Goal: Information Seeking & Learning: Check status

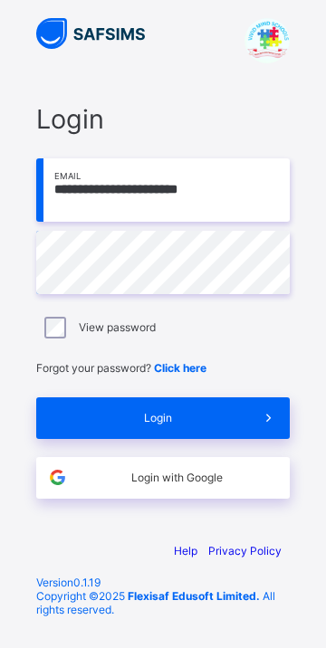
click at [208, 361] on span "Login" at bounding box center [158, 418] width 180 height 14
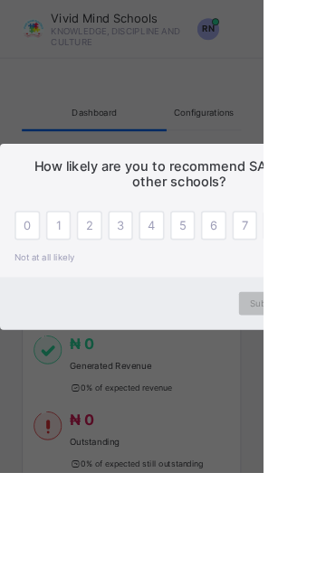
scroll to position [0, 2]
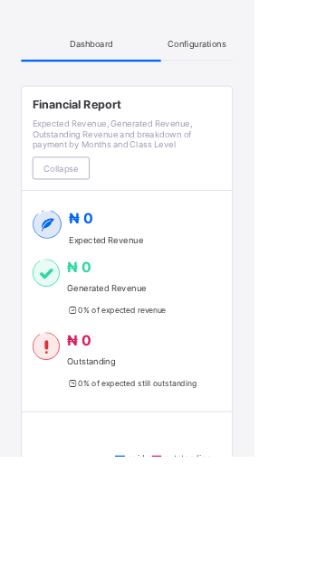
scroll to position [0, 0]
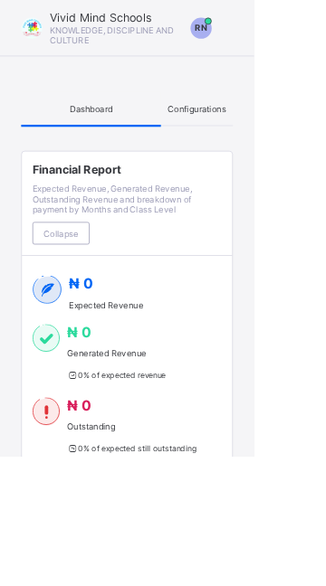
click at [33, 27] on div at bounding box center [40, 36] width 27 height 27
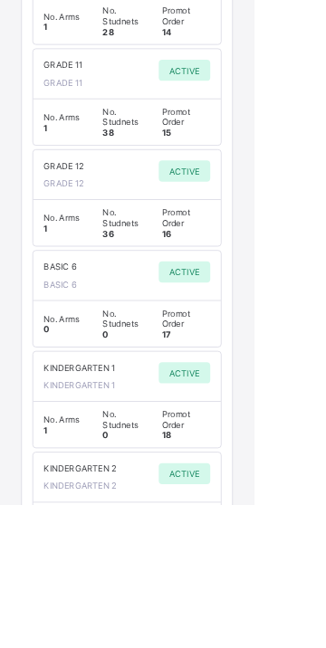
scroll to position [3848, 0]
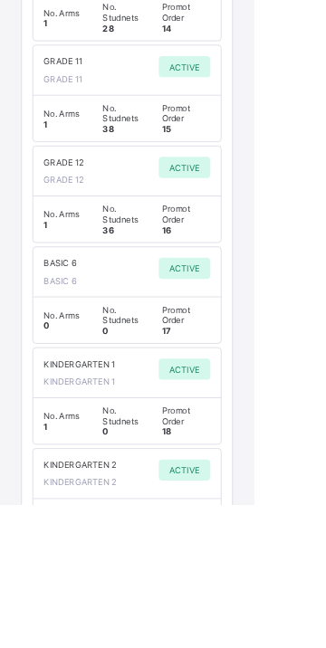
click at [87, 215] on span "GRADE 12" at bounding box center [82, 209] width 52 height 14
click at [94, 215] on span "GRADE 12" at bounding box center [82, 209] width 52 height 14
click at [118, 302] on div "No. Arms 1 No. Studnets 36 Promot Order 16" at bounding box center [162, 281] width 213 height 41
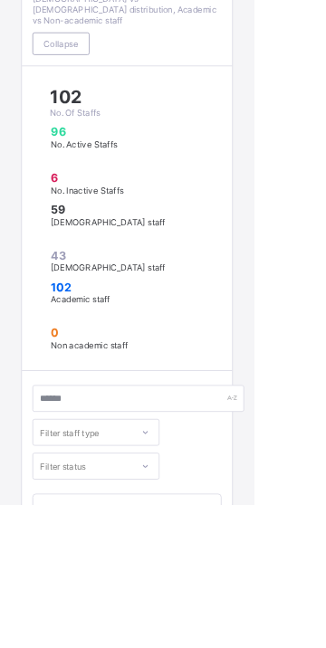
scroll to position [4672, 0]
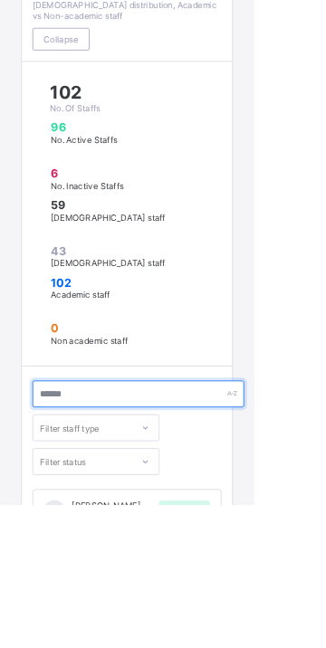
click at [295, 361] on div at bounding box center [177, 505] width 271 height 34
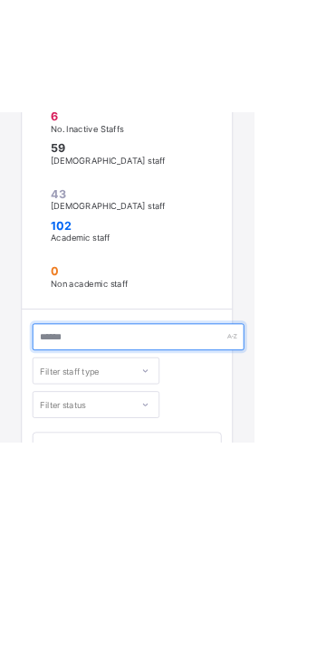
scroll to position [5012, 0]
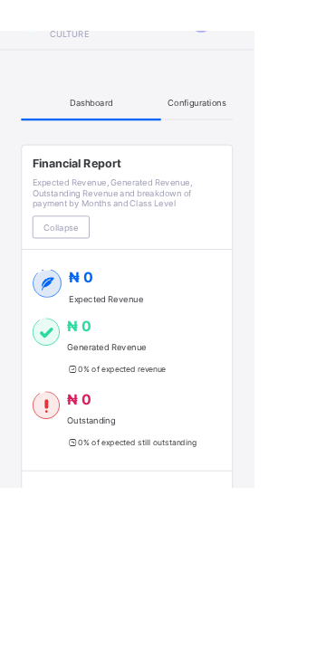
scroll to position [0, 0]
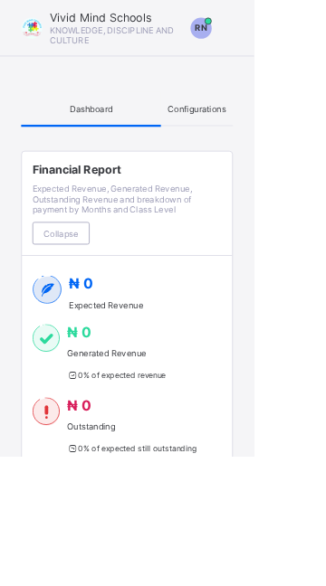
click at [262, 152] on div "Configurations" at bounding box center [252, 139] width 92 height 43
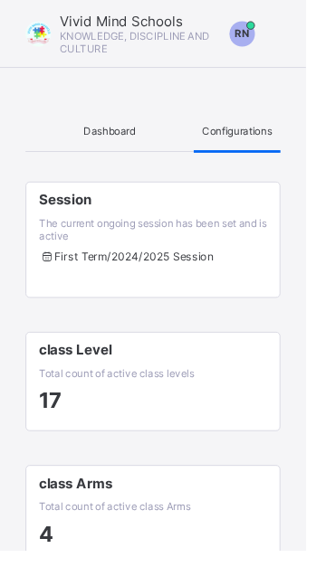
click at [262, 44] on div "RN" at bounding box center [257, 36] width 27 height 27
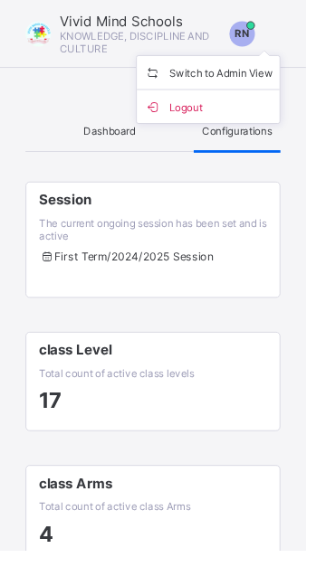
click at [256, 73] on span "Switch to Admin View" at bounding box center [221, 77] width 137 height 21
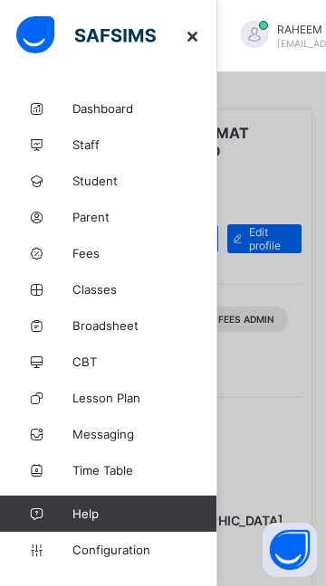
click at [90, 113] on span "Dashboard" at bounding box center [144, 108] width 145 height 14
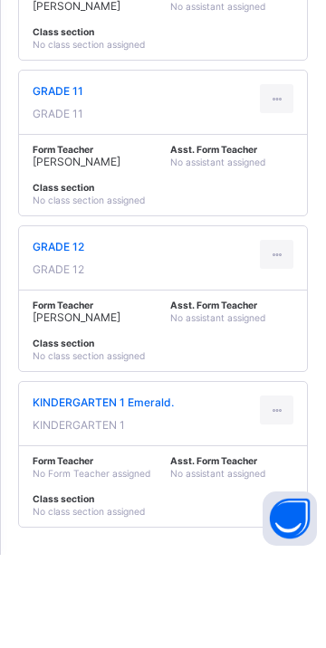
scroll to position [4502, 0]
click at [65, 346] on span "GRADE 12" at bounding box center [59, 340] width 52 height 14
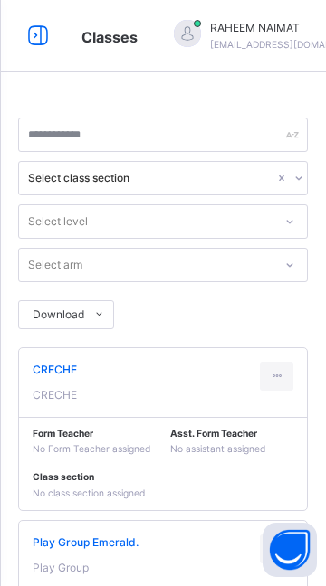
click at [29, 34] on icon at bounding box center [38, 36] width 31 height 33
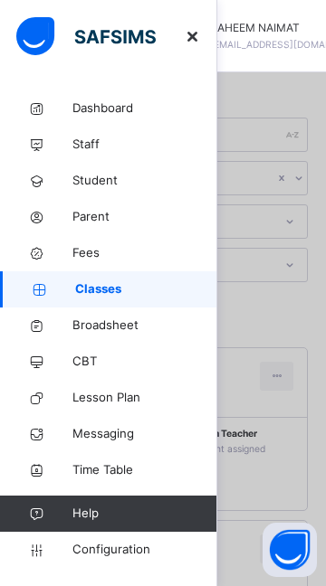
click at [90, 186] on span "Student" at bounding box center [144, 181] width 145 height 18
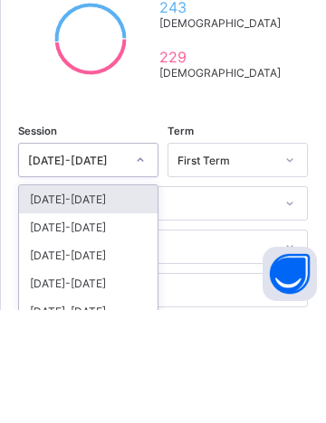
scroll to position [464, 0]
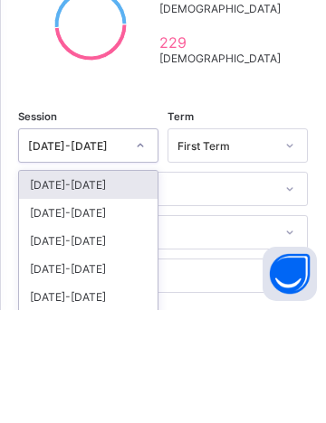
click at [55, 340] on div "[DATE]-[DATE]" at bounding box center [88, 326] width 138 height 28
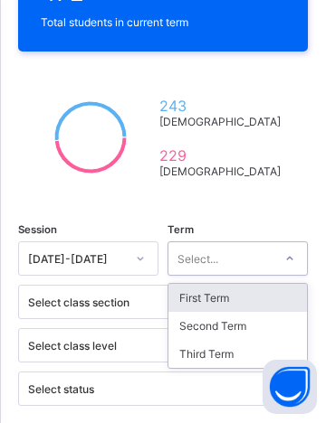
click at [229, 339] on div "Second Term" at bounding box center [237, 326] width 138 height 28
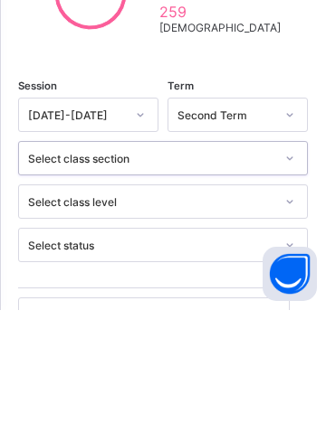
scroll to position [535, 0]
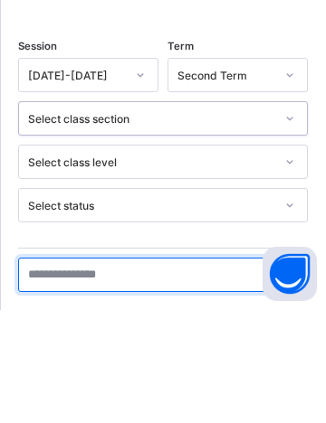
click at [258, 403] on input "text" at bounding box center [153, 388] width 271 height 34
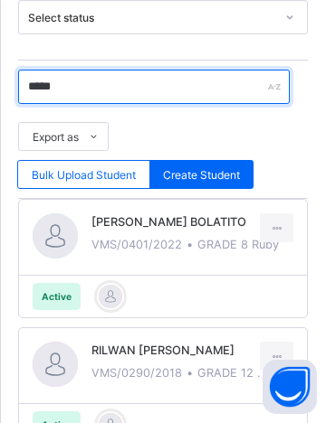
scroll to position [832, 0]
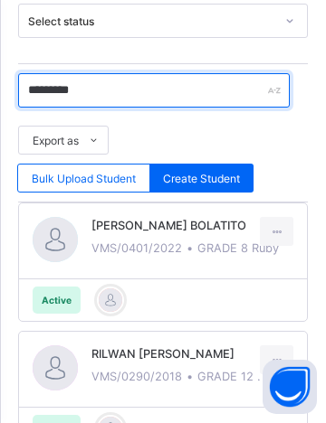
type input "**********"
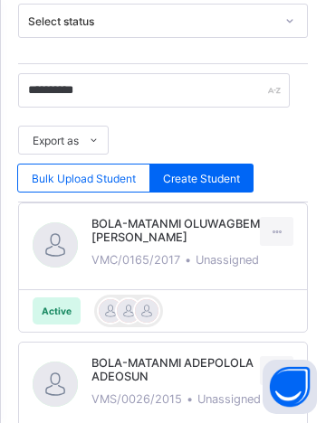
click at [128, 244] on span "BOLA-MATANMI OLUWAGBEMISOLA ARAFAT" at bounding box center [192, 230] width 202 height 27
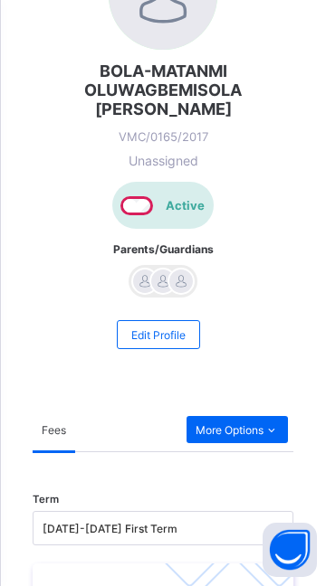
scroll to position [223, 0]
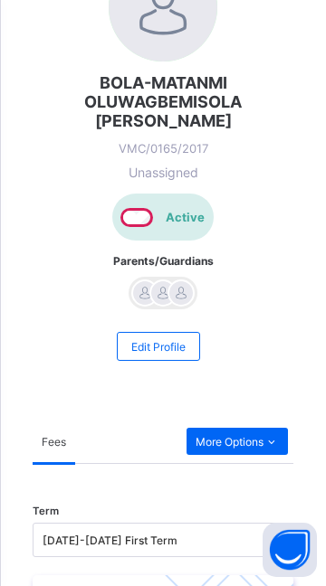
click at [50, 291] on div "BOLA-MATANMI OLUWAGBEMISOLA ARAFAT VMC/0165/2017 Unassigned Active Parents/Guar…" at bounding box center [163, 221] width 260 height 297
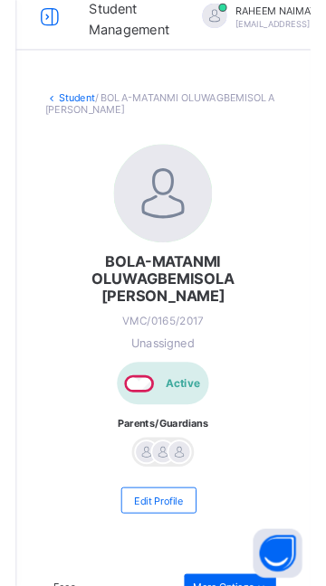
scroll to position [7, 0]
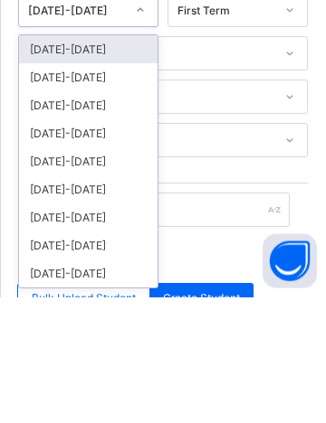
scroll to position [587, 0]
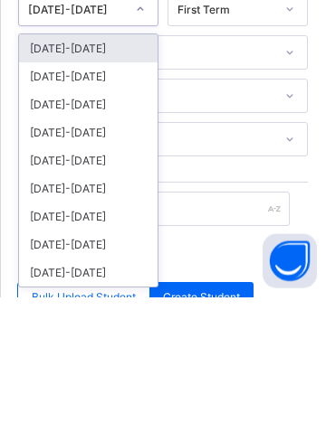
click at [48, 266] on div "2021-2022" at bounding box center [88, 258] width 138 height 28
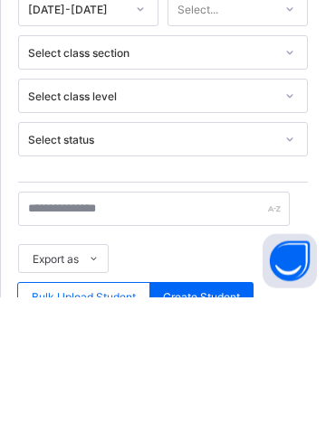
scroll to position [588, 0]
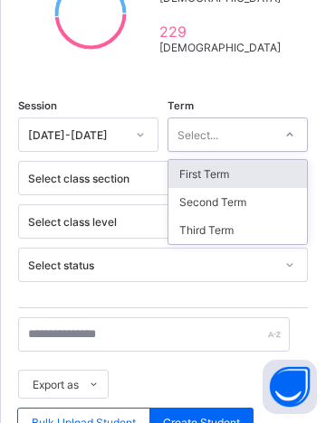
click at [215, 238] on div "Third Term" at bounding box center [237, 230] width 138 height 28
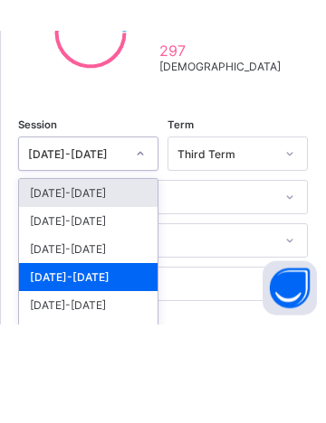
scroll to position [547, 0]
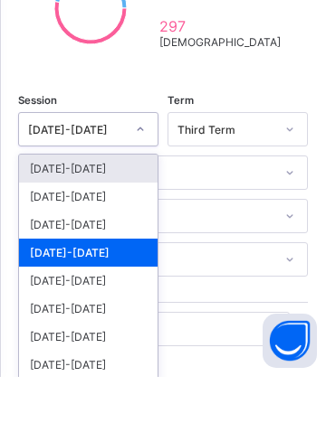
click at [54, 308] on div "2021-2022" at bounding box center [88, 299] width 138 height 28
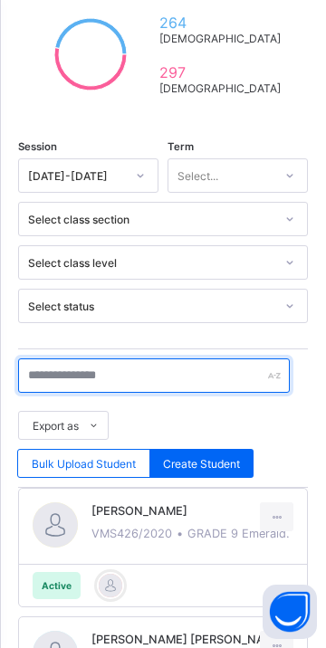
click at [63, 387] on input "text" at bounding box center [153, 375] width 271 height 34
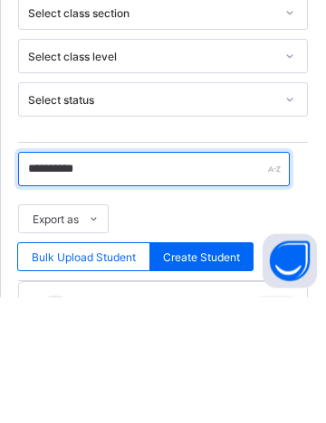
scroll to position [628, 0]
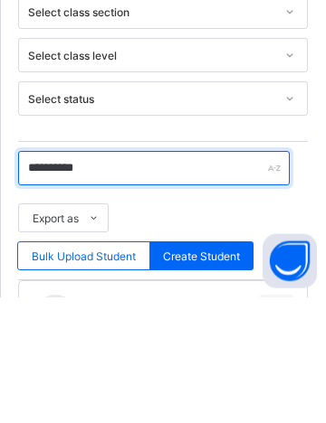
click at [56, 306] on input "**********" at bounding box center [153, 294] width 271 height 34
click at [95, 299] on input "**********" at bounding box center [153, 294] width 271 height 34
type input "**********"
click at [226, 301] on input "**********" at bounding box center [153, 294] width 271 height 34
click at [197, 308] on input "**********" at bounding box center [153, 294] width 271 height 34
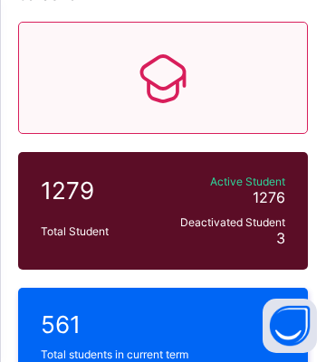
scroll to position [0, 0]
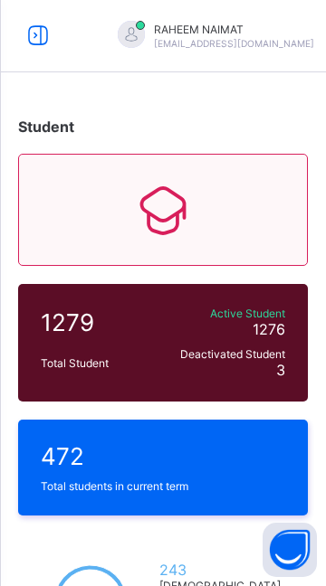
click at [36, 45] on icon at bounding box center [38, 36] width 31 height 26
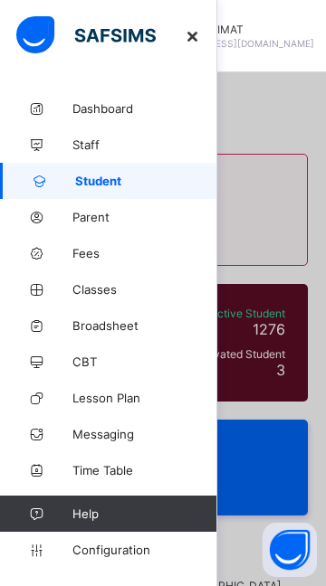
click at [110, 327] on span "Broadsheet" at bounding box center [144, 325] width 145 height 14
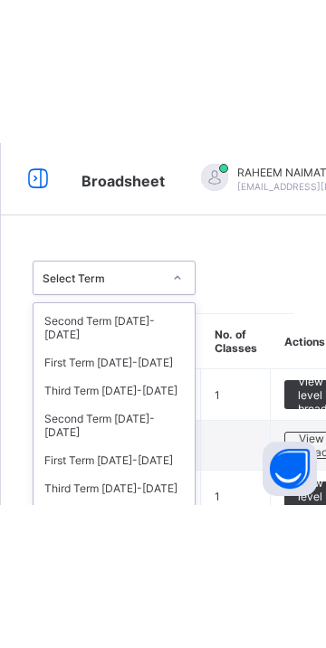
scroll to position [219, 0]
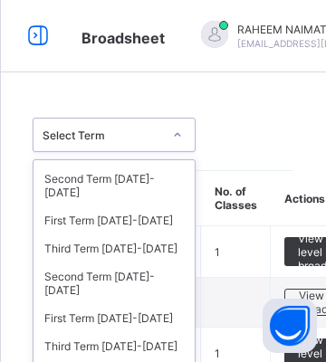
click at [104, 234] on div "Third Term 2021-2022" at bounding box center [113, 248] width 161 height 28
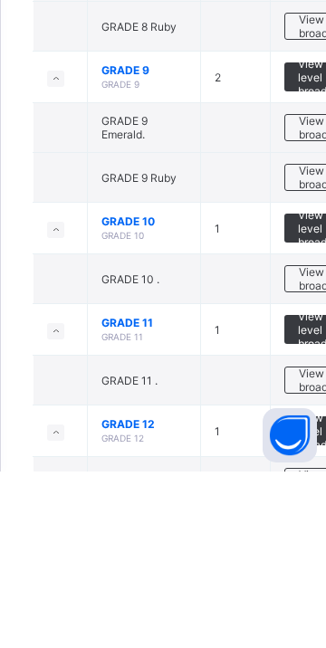
scroll to position [1531, 0]
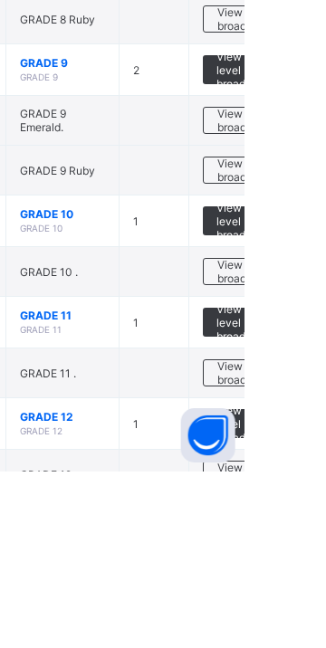
click at [316, 361] on span "View broadsheet" at bounding box center [326, 447] width 57 height 27
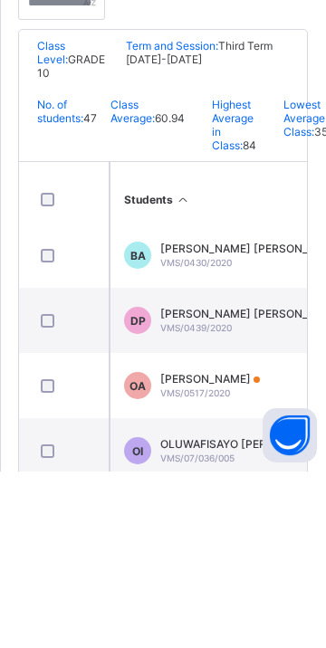
scroll to position [2691, 0]
click at [225, 361] on span "VMS/07/036/005" at bounding box center [197, 634] width 74 height 11
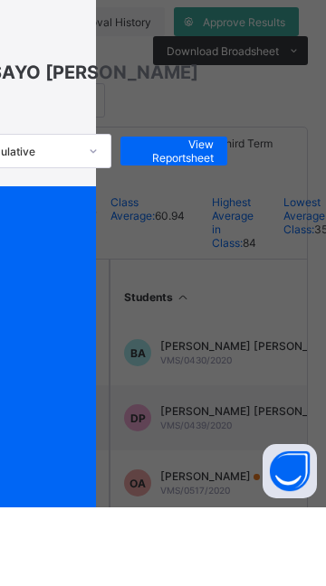
scroll to position [0, 181]
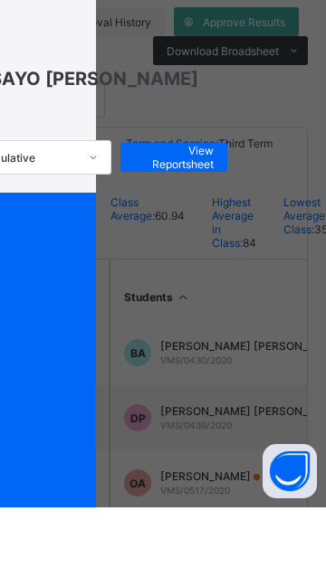
click at [213, 222] on span "View Reportsheet" at bounding box center [174, 235] width 80 height 27
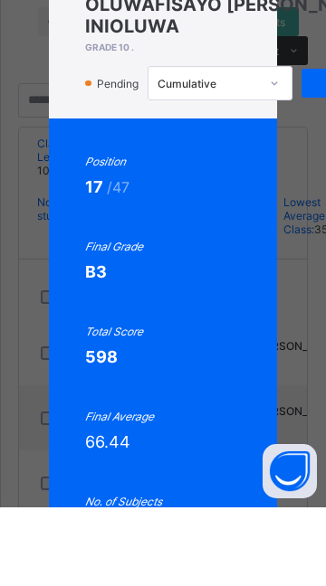
scroll to position [75, 0]
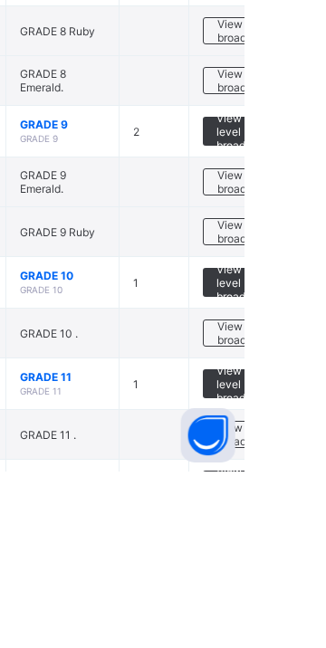
scroll to position [1627, 0]
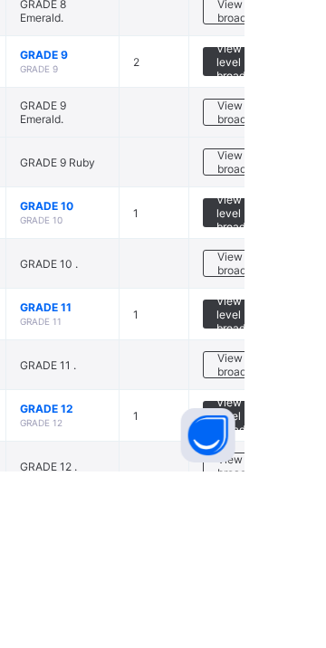
click at [325, 361] on span "View broadsheet" at bounding box center [326, 642] width 57 height 27
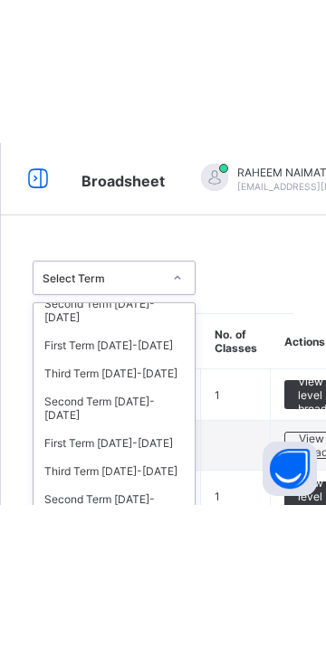
scroll to position [138, 0]
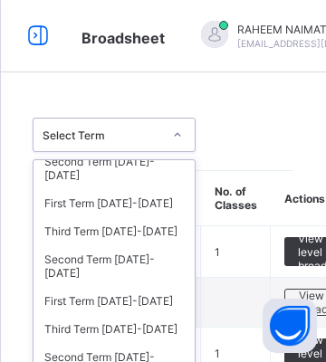
click at [130, 245] on div "Second Term 2022-2023" at bounding box center [113, 266] width 161 height 42
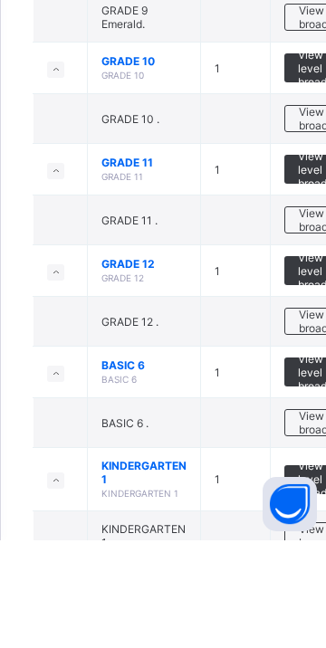
scroll to position [1852, 0]
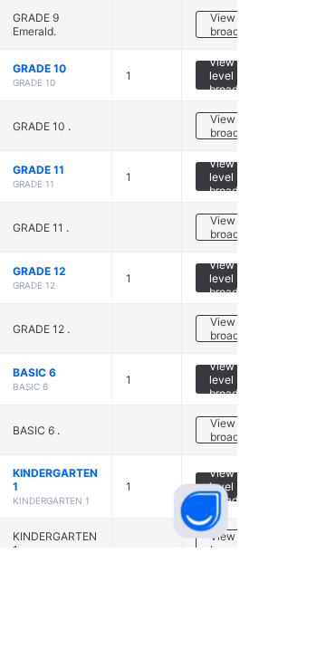
click at [322, 361] on span "View broadsheet" at bounding box center [326, 428] width 57 height 27
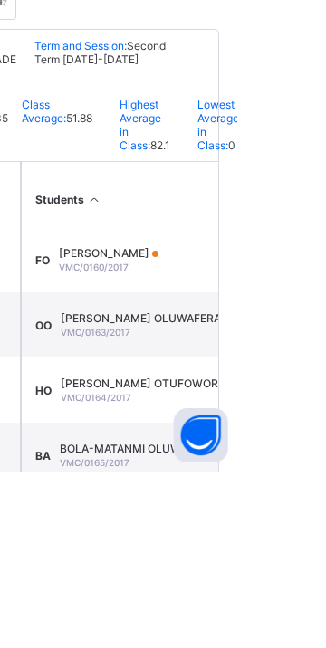
scroll to position [343, 0]
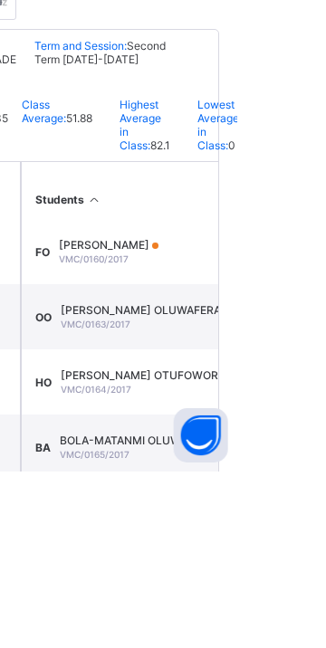
click at [243, 361] on div "BOLA-MATANMI OLUWAGBEMISOLA ARAFAT VMC/0165/2017" at bounding box center [294, 623] width 293 height 27
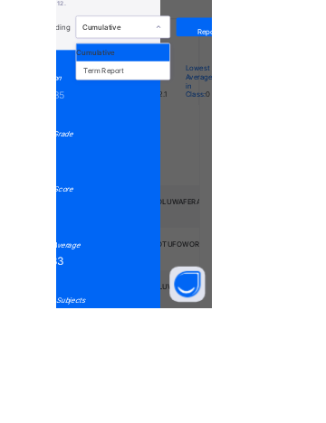
scroll to position [379, 0]
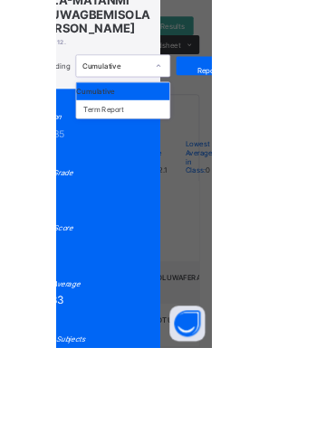
scroll to position [263, 0]
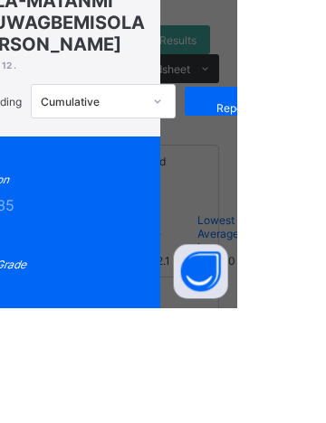
scroll to position [262, 0]
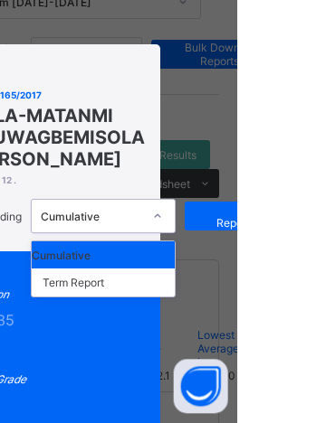
click at [252, 298] on div "Term Report" at bounding box center [191, 284] width 143 height 28
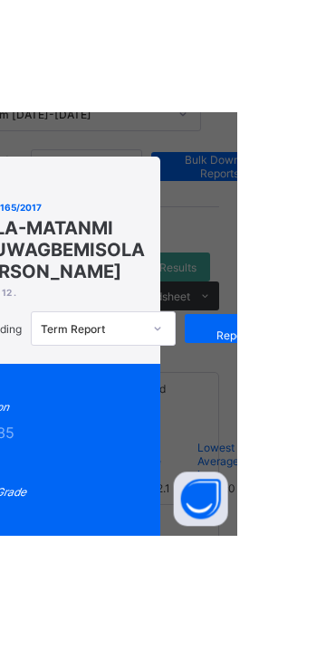
scroll to position [263, 0]
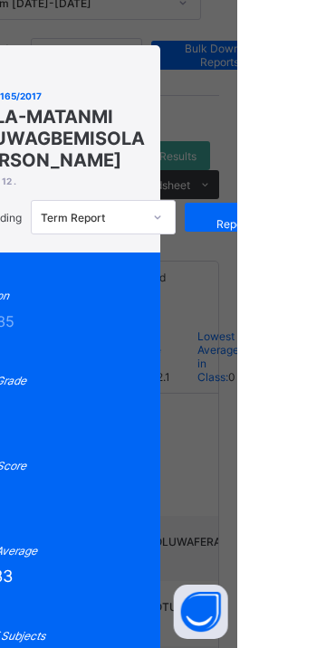
click at [325, 231] on span "View Reportsheet" at bounding box center [327, 217] width 80 height 27
